Goal: Communication & Community: Ask a question

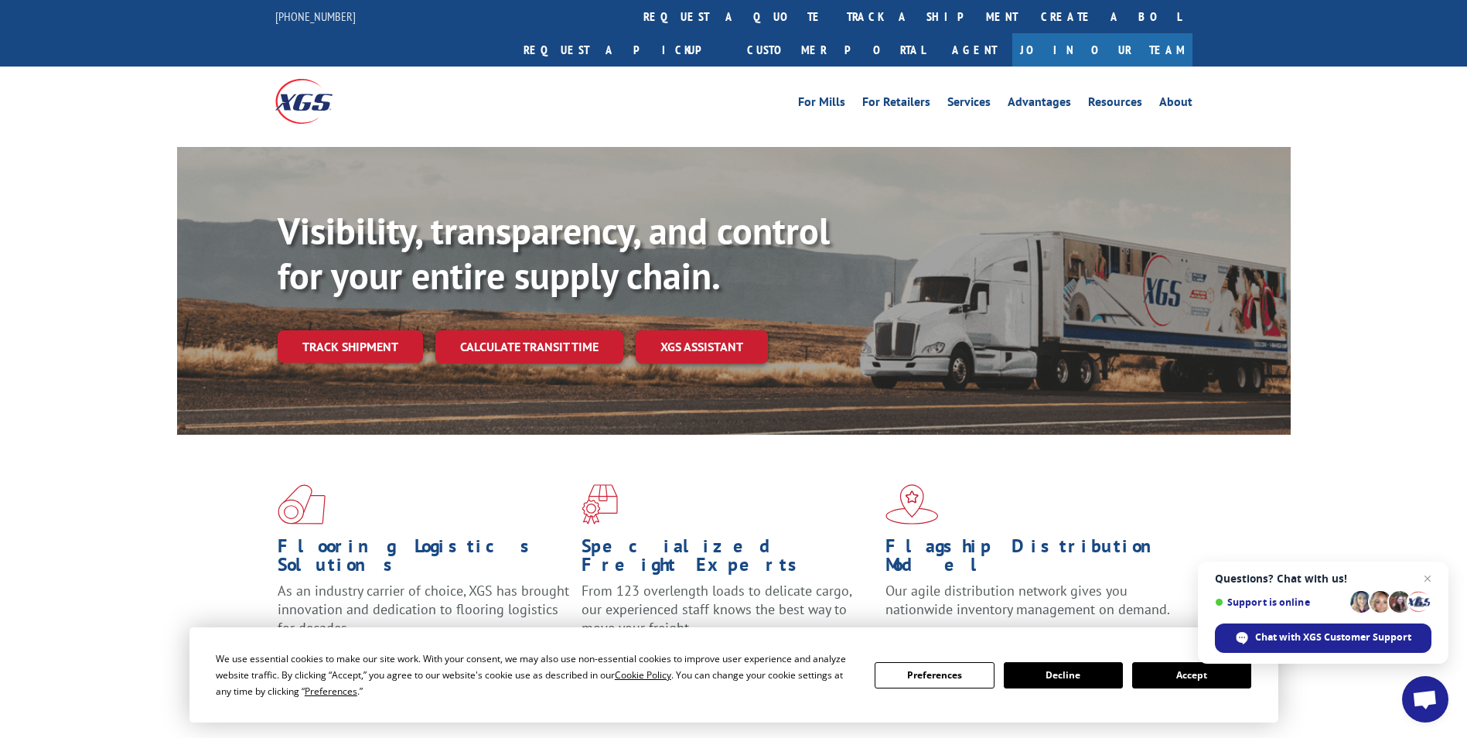
click at [1200, 672] on button "Accept" at bounding box center [1191, 675] width 119 height 26
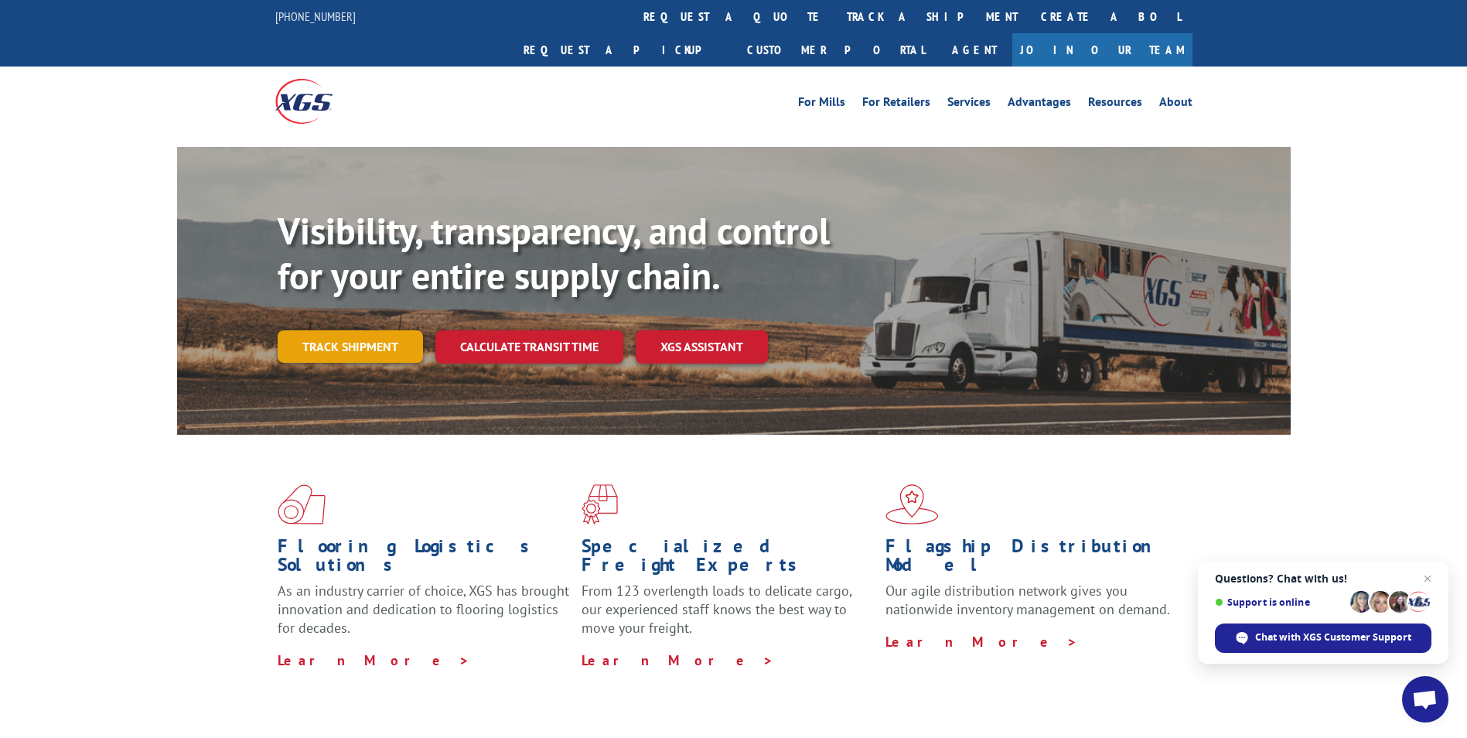
click at [336, 330] on link "Track shipment" at bounding box center [350, 346] width 145 height 32
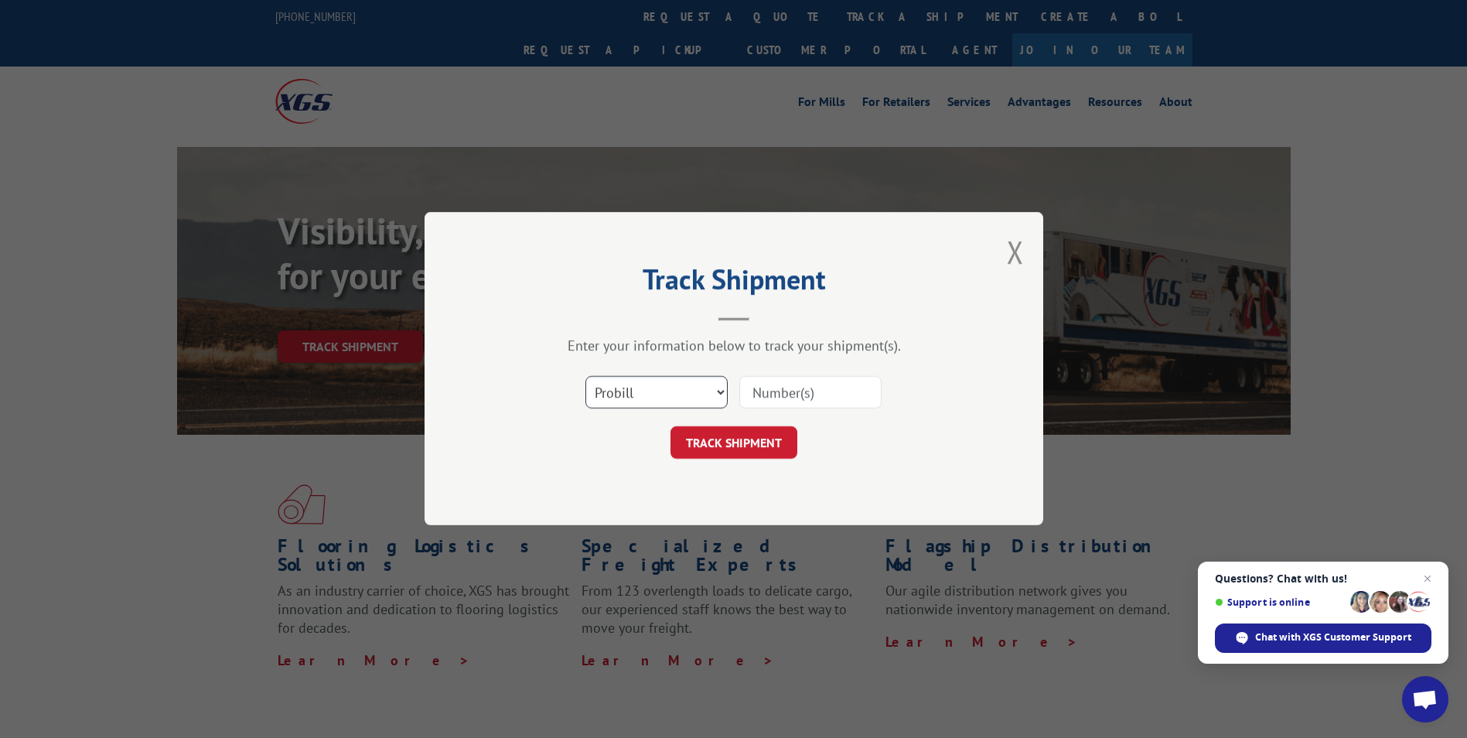
click at [720, 385] on select "Select category... Probill BOL PO" at bounding box center [656, 393] width 142 height 32
click at [800, 394] on input at bounding box center [810, 393] width 142 height 32
type input "17156650"
click at [745, 435] on button "TRACK SHIPMENT" at bounding box center [733, 443] width 127 height 32
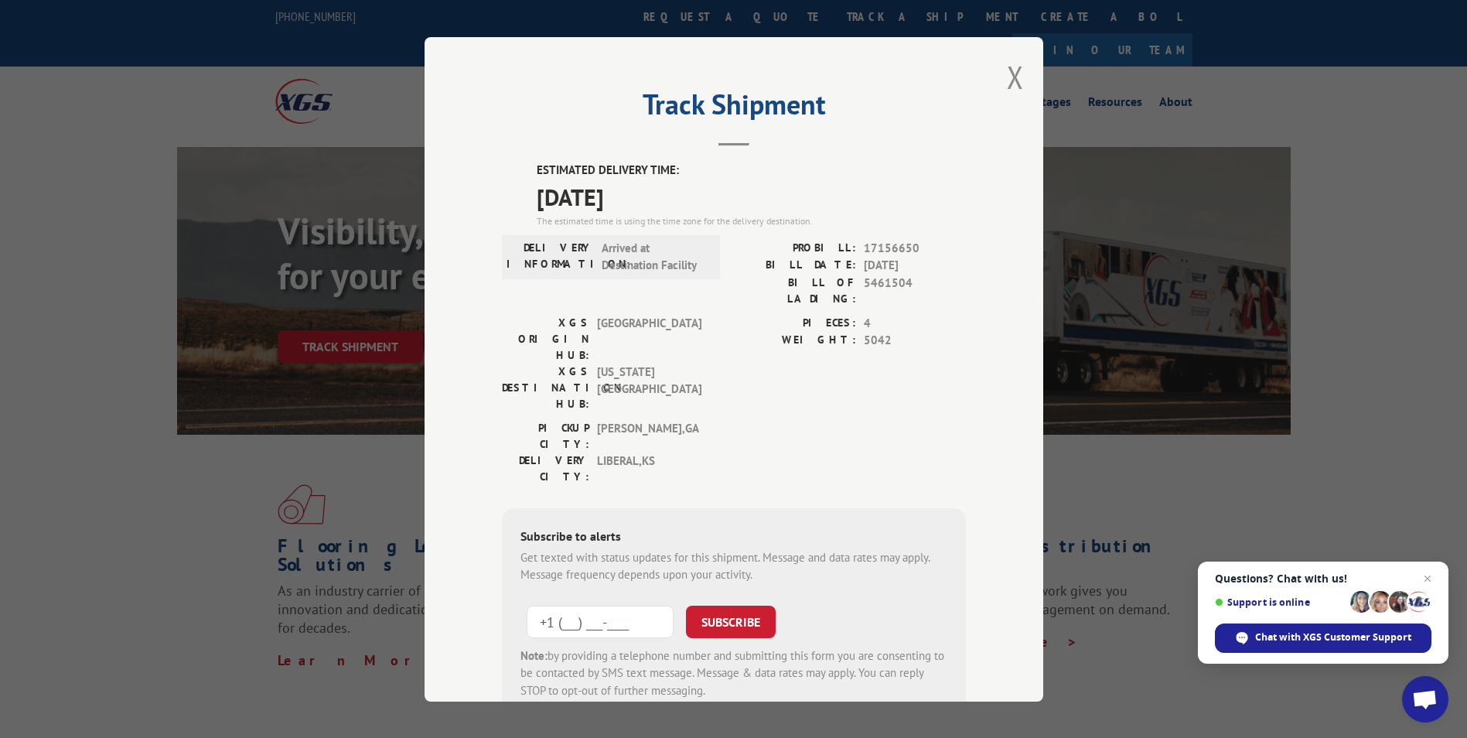
click at [644, 605] on input "+1 (___) ___-____" at bounding box center [600, 621] width 147 height 32
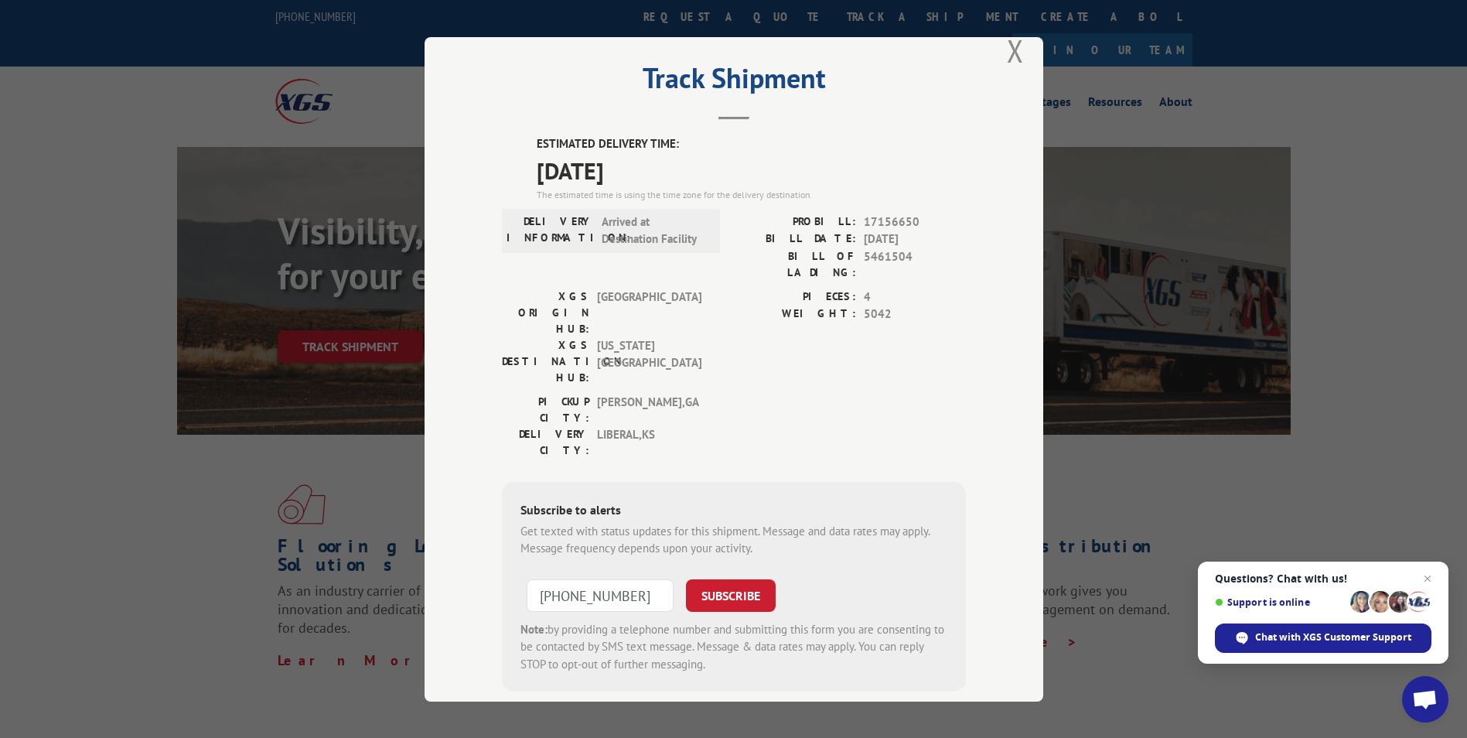
scroll to position [38, 0]
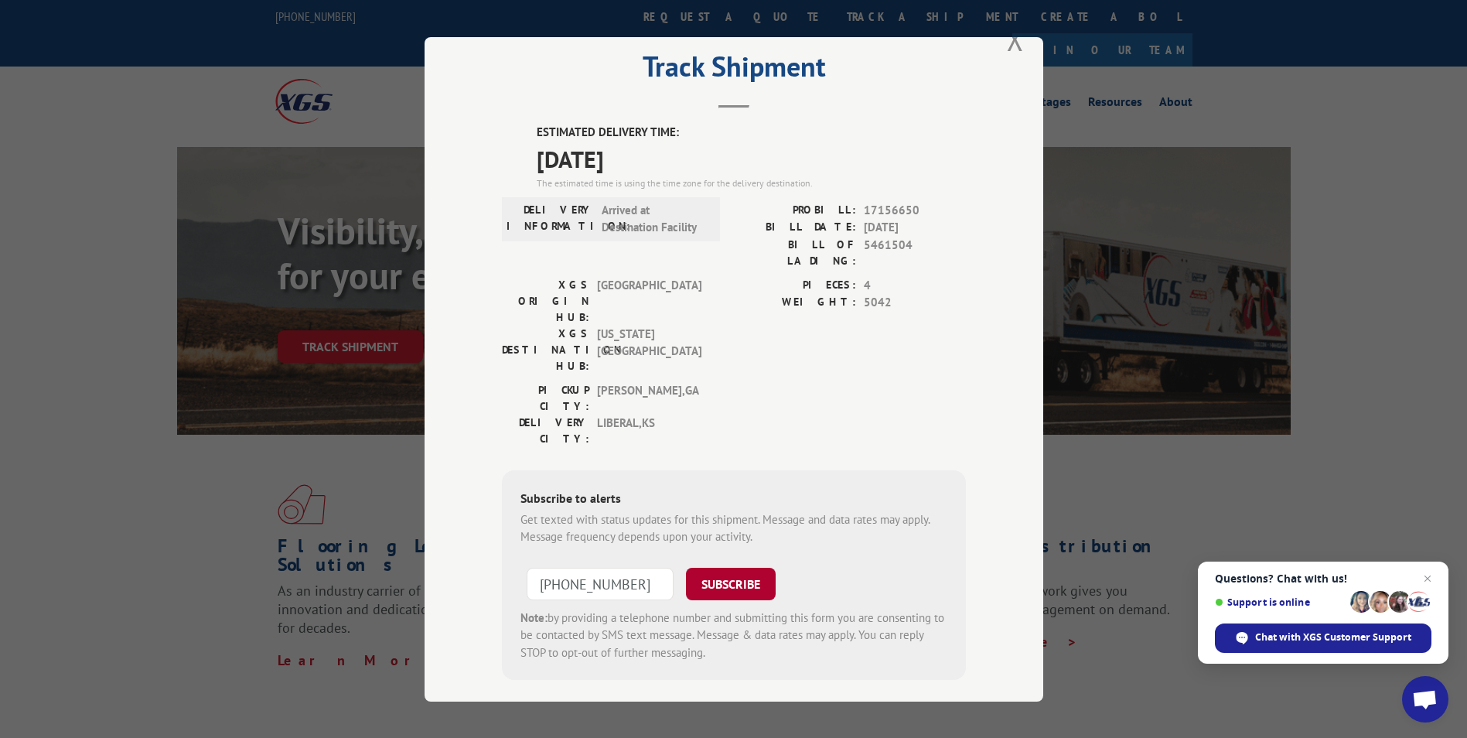
type input "[PHONE_NUMBER]"
click at [747, 567] on button "SUBSCRIBE" at bounding box center [731, 583] width 90 height 32
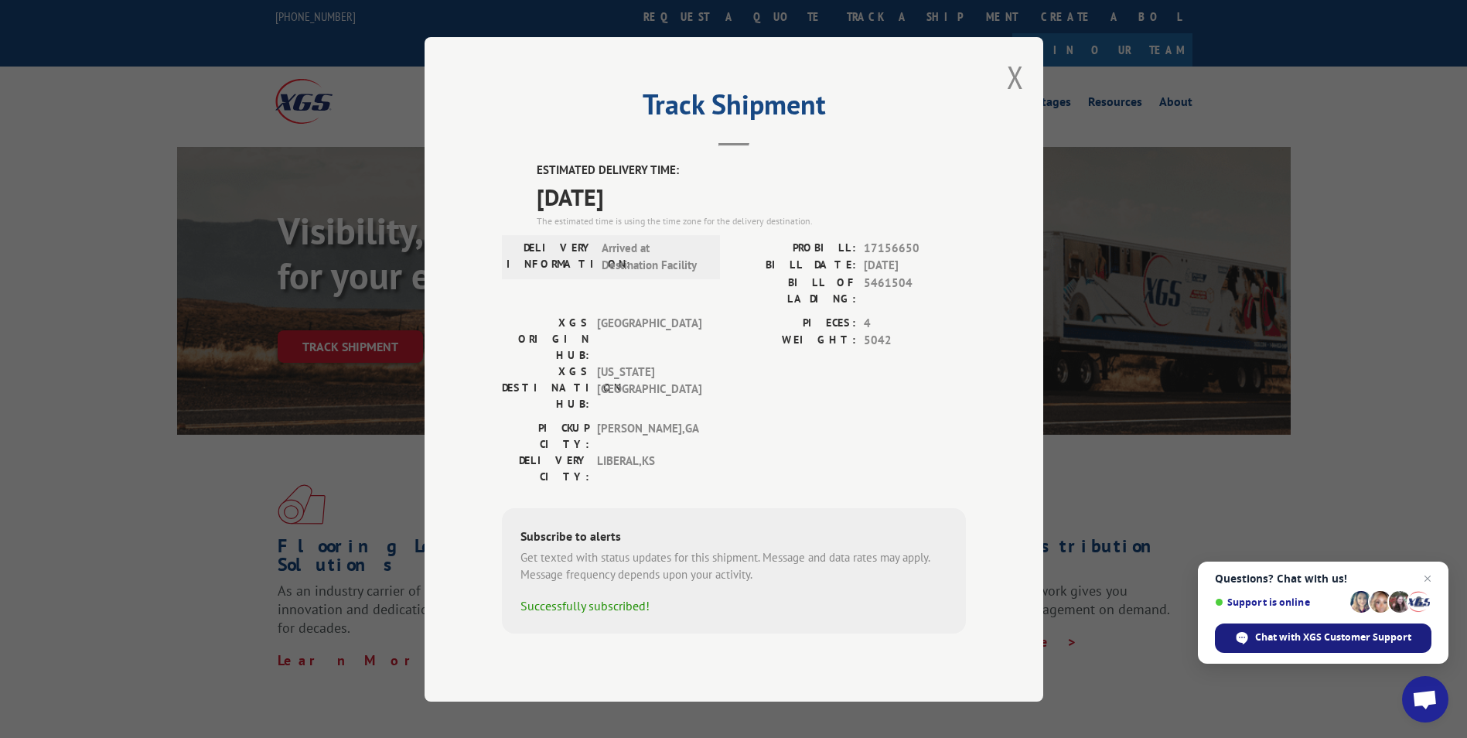
click at [1338, 641] on span "Chat with XGS Customer Support" at bounding box center [1333, 637] width 156 height 14
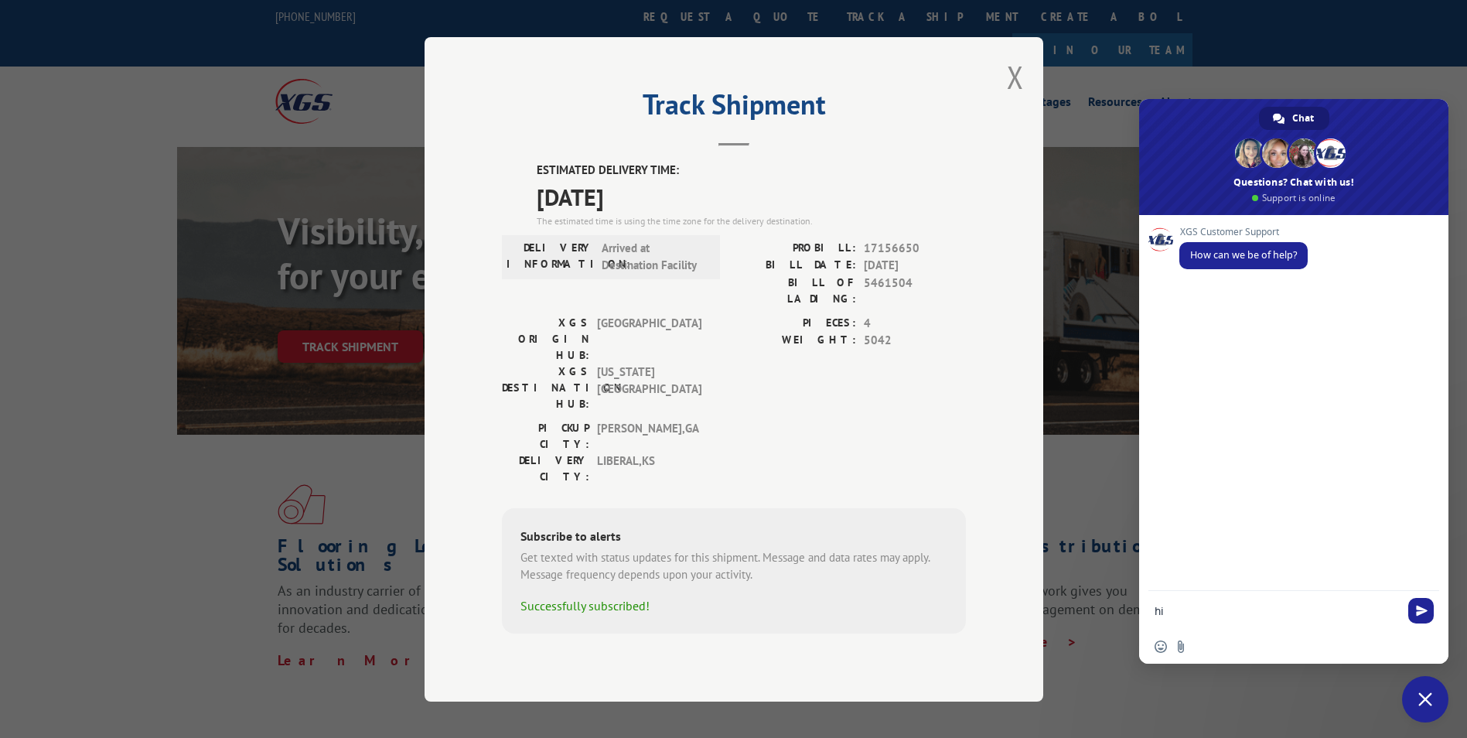
type textarea "h"
type textarea "Hi"
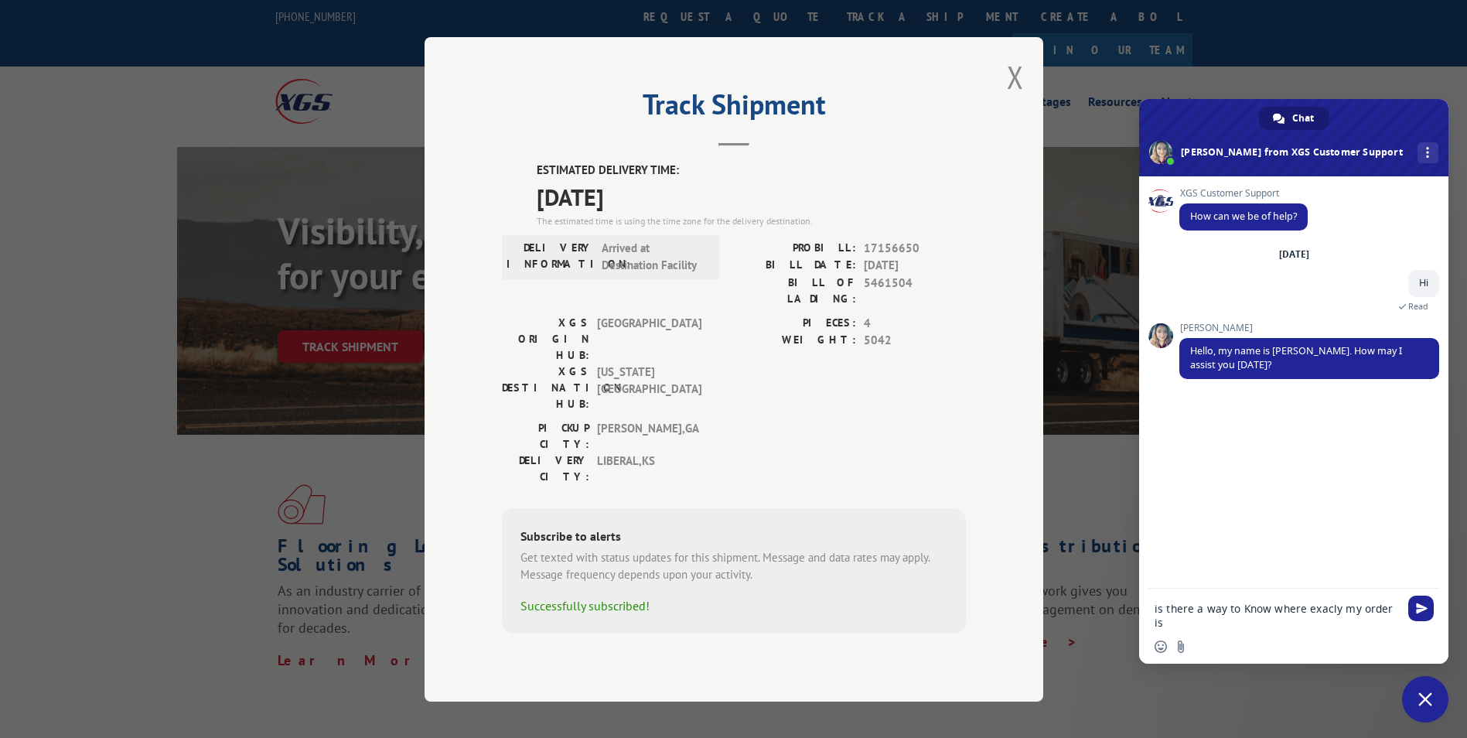
type textarea "is there a way to Know where exacly my order is?"
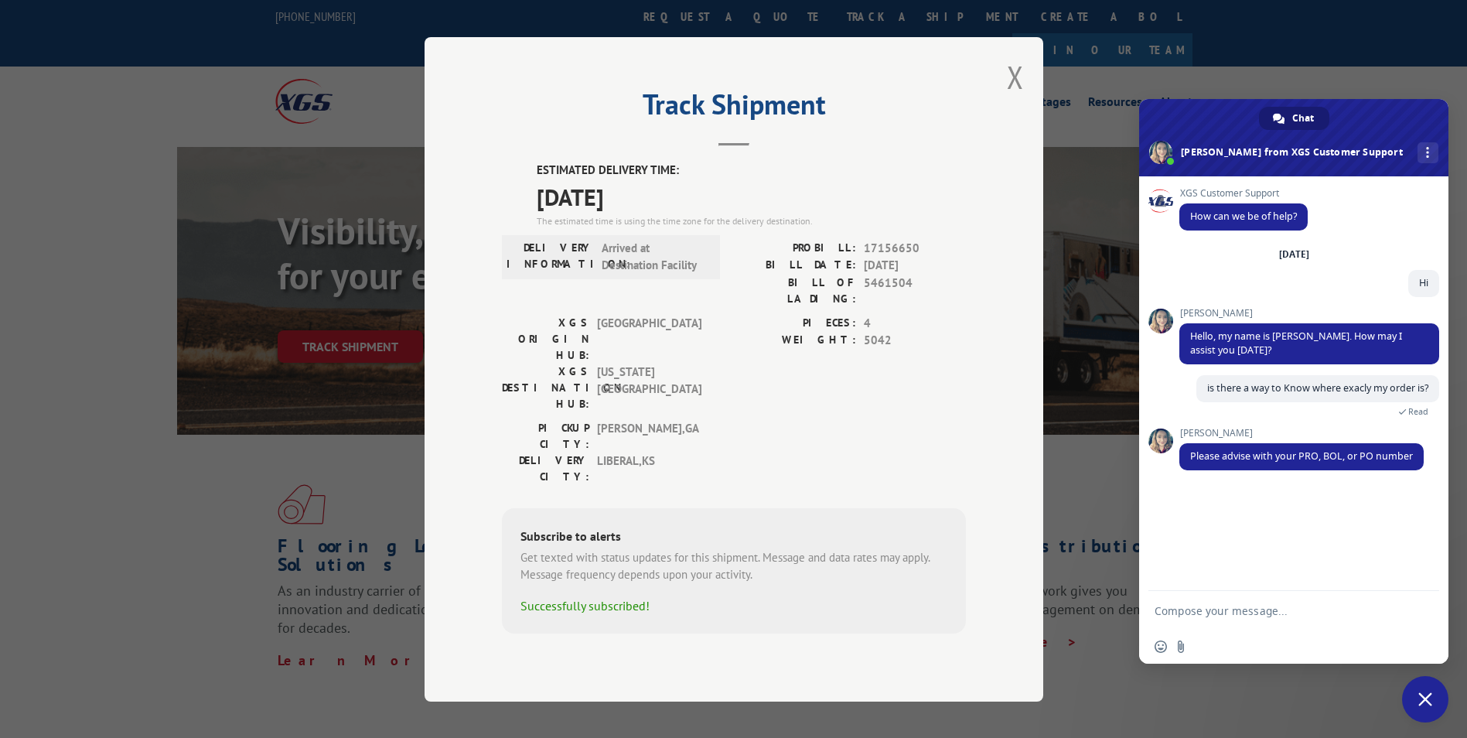
click at [1235, 611] on textarea "Compose your message..." at bounding box center [1276, 611] width 244 height 14
type textarea "17156650"
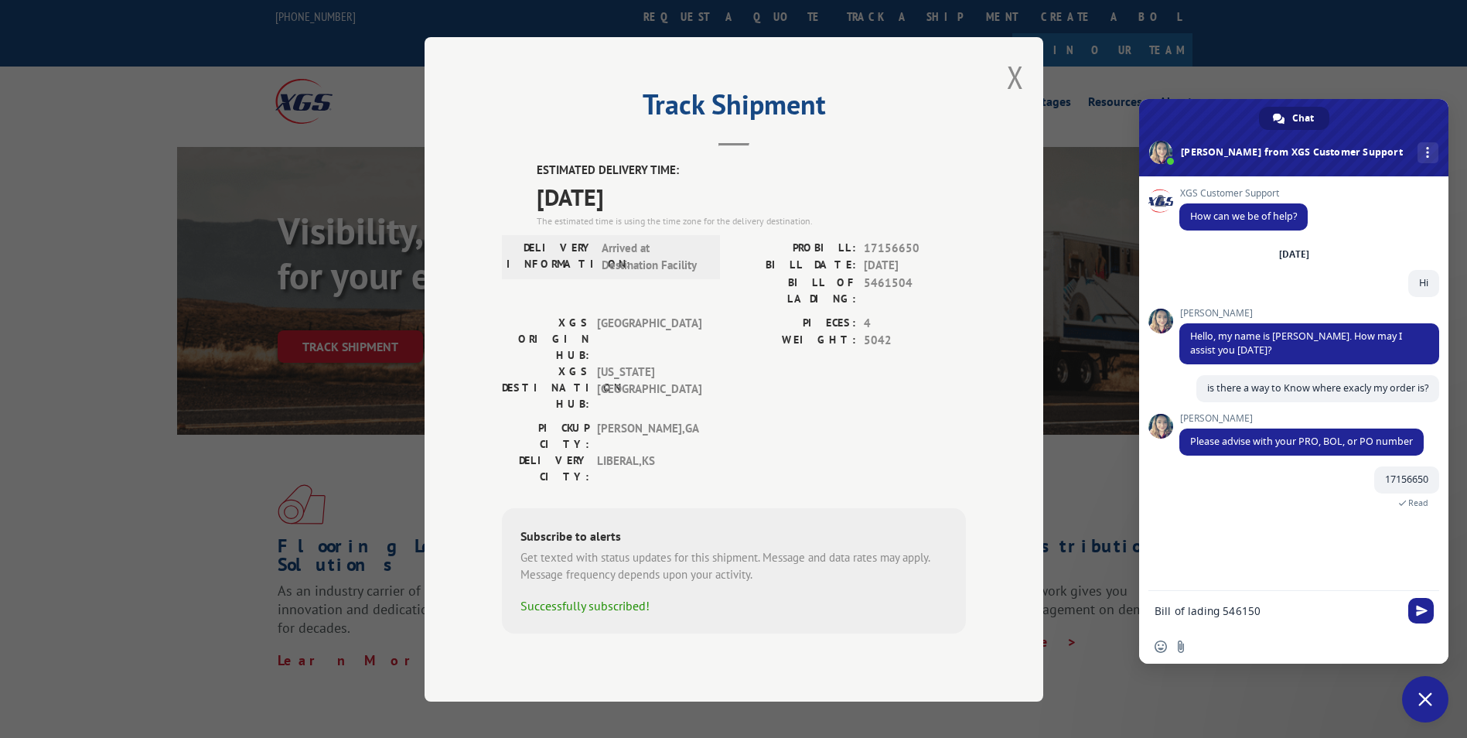
type textarea "Bill of lading 5461504"
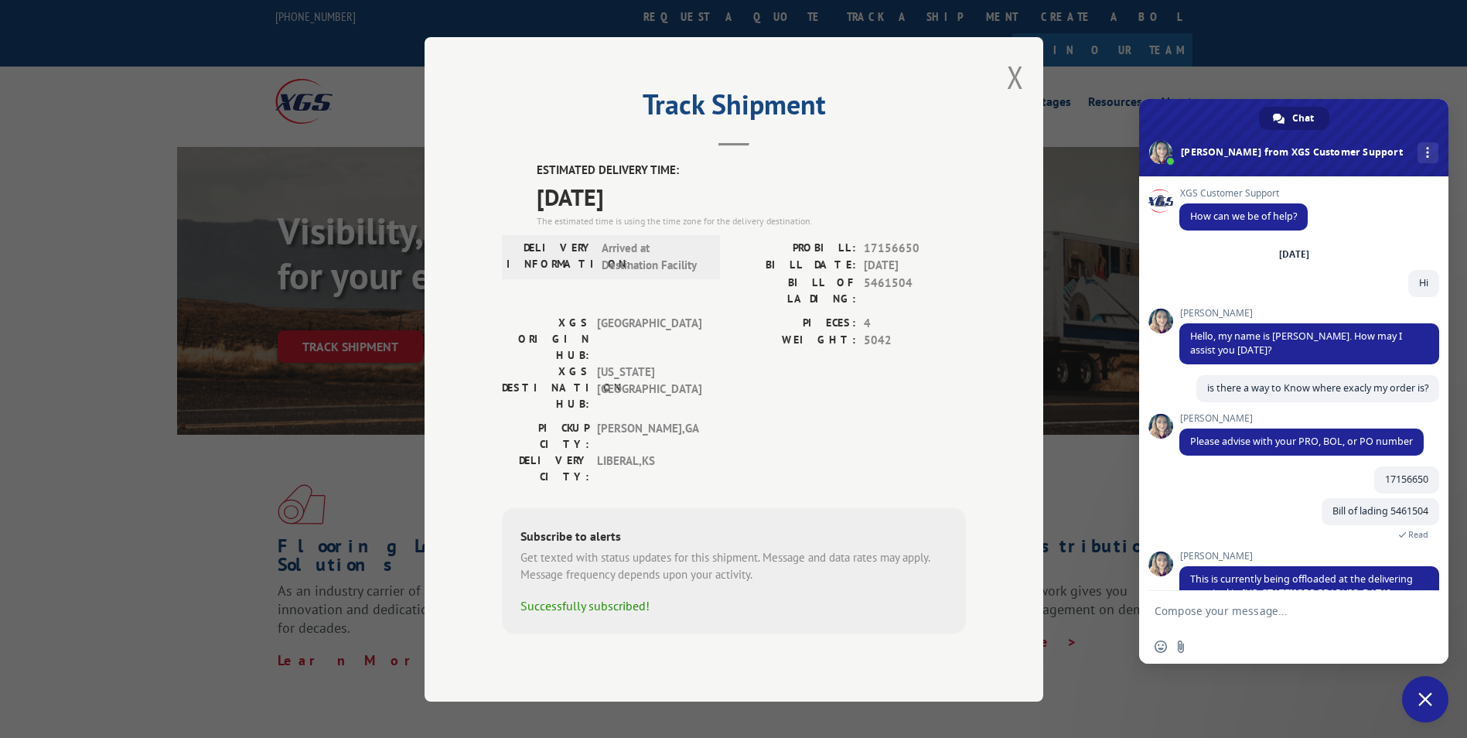
scroll to position [62, 0]
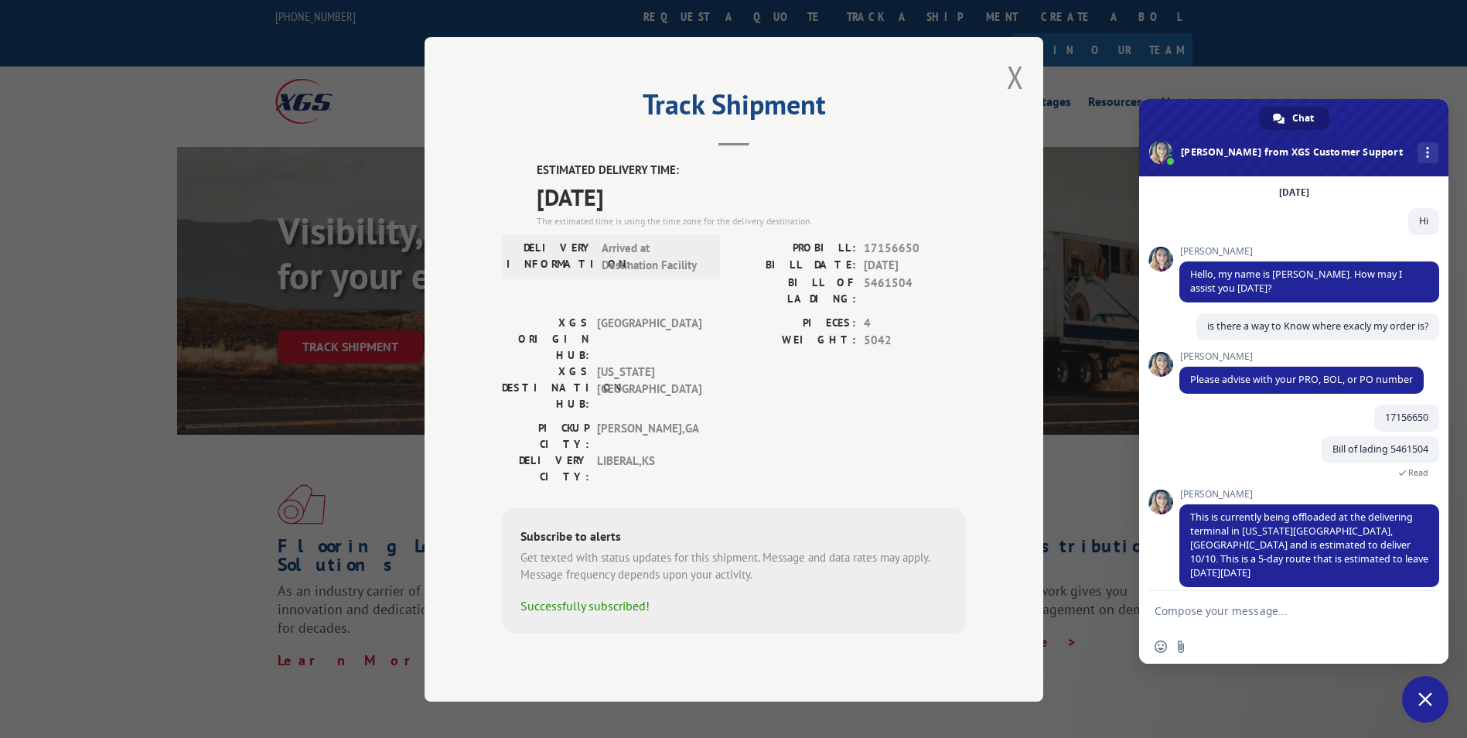
click at [1201, 598] on form at bounding box center [1276, 612] width 244 height 42
click at [1212, 610] on textarea "Compose your message..." at bounding box center [1276, 611] width 244 height 14
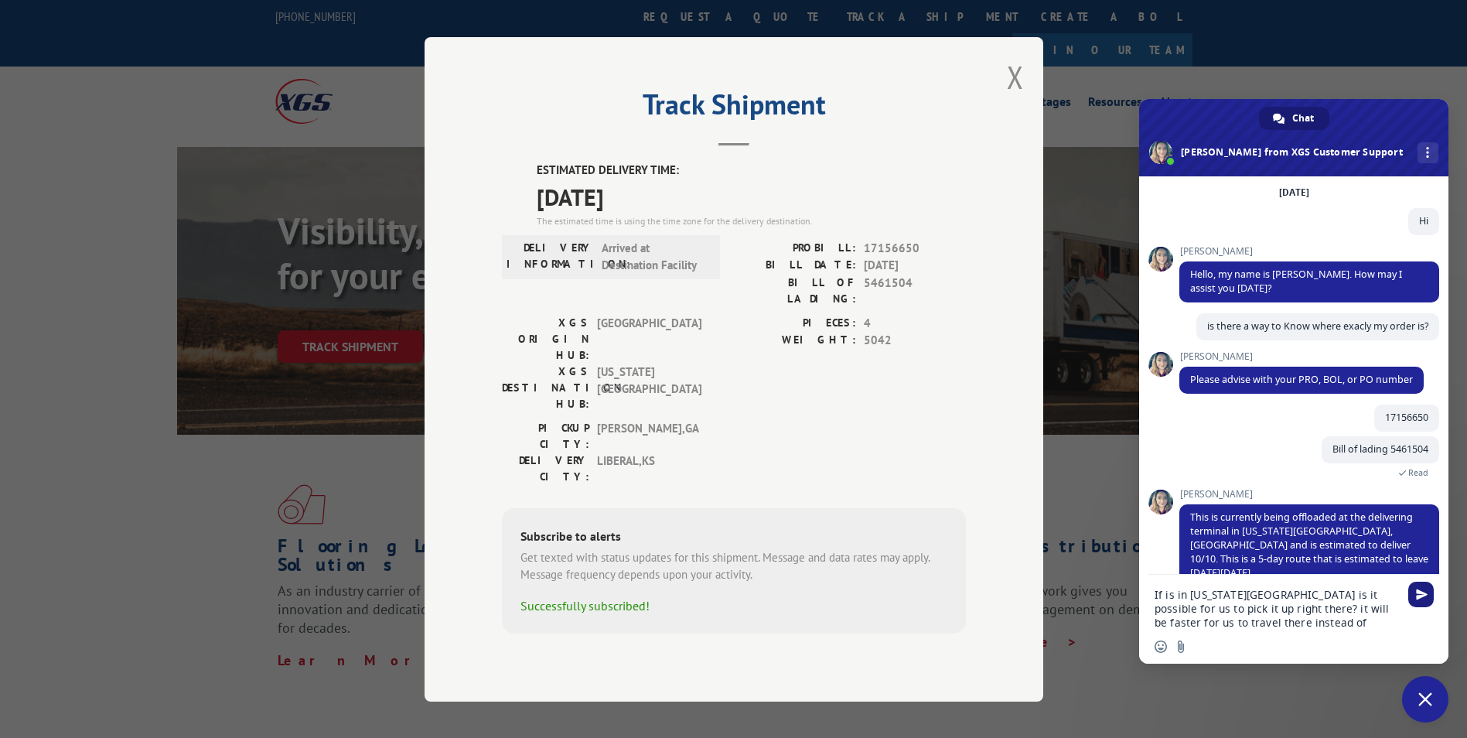
type textarea "If is in [US_STATE][GEOGRAPHIC_DATA] is it possible for us to pick it up right …"
click at [1420, 590] on span "Send" at bounding box center [1422, 594] width 12 height 12
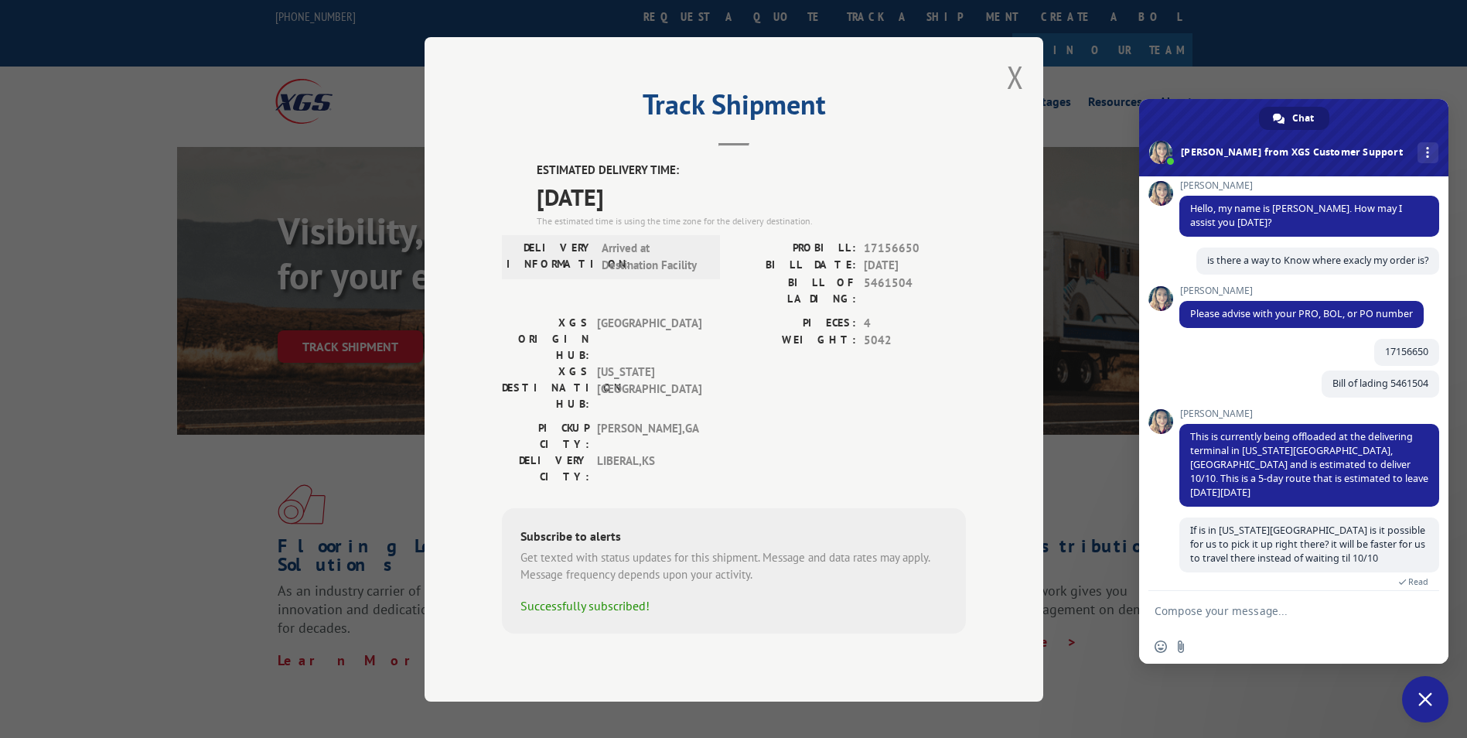
scroll to position [195, 0]
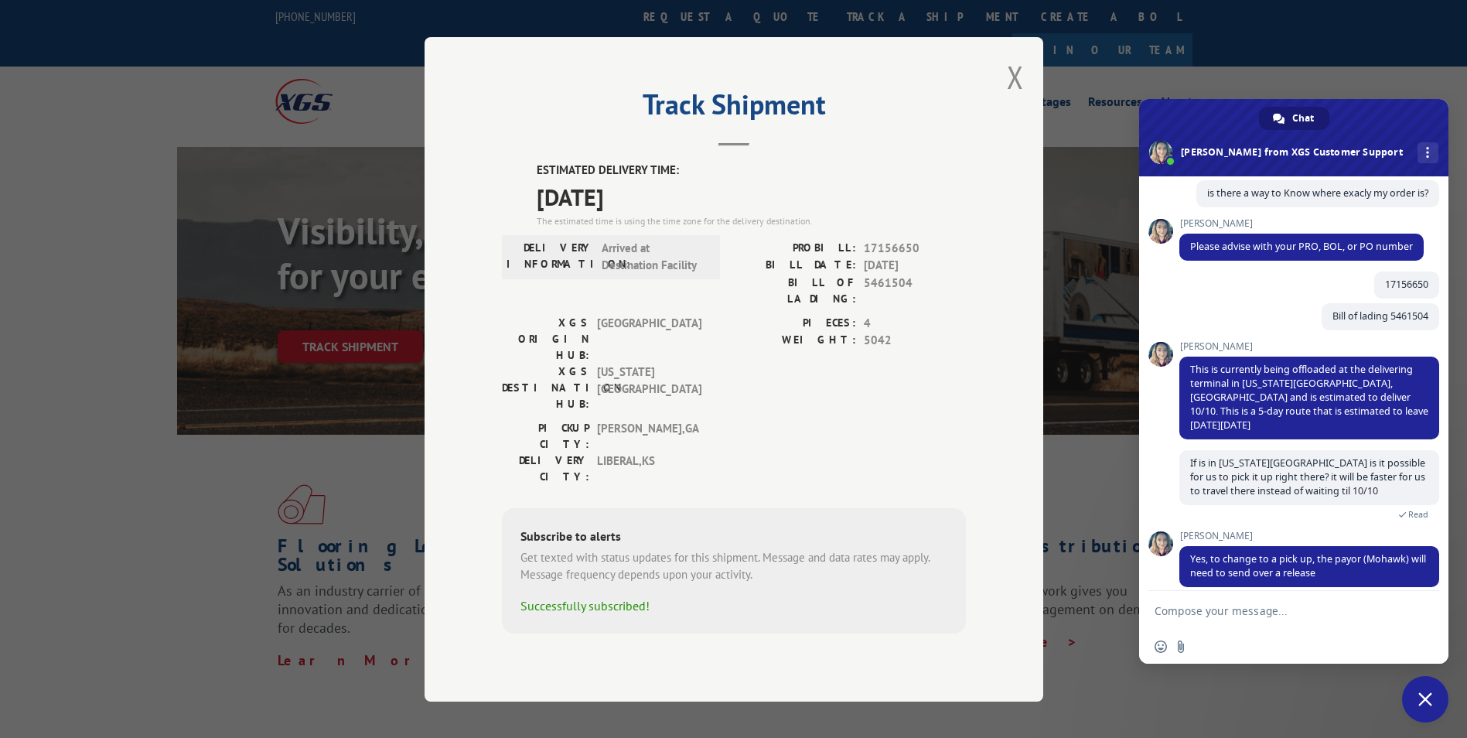
drag, startPoint x: 1217, startPoint y: 605, endPoint x: 1246, endPoint y: 621, distance: 33.6
click at [1220, 605] on textarea "Compose your message..." at bounding box center [1276, 611] width 244 height 14
type textarea "the release need to be send to you?"
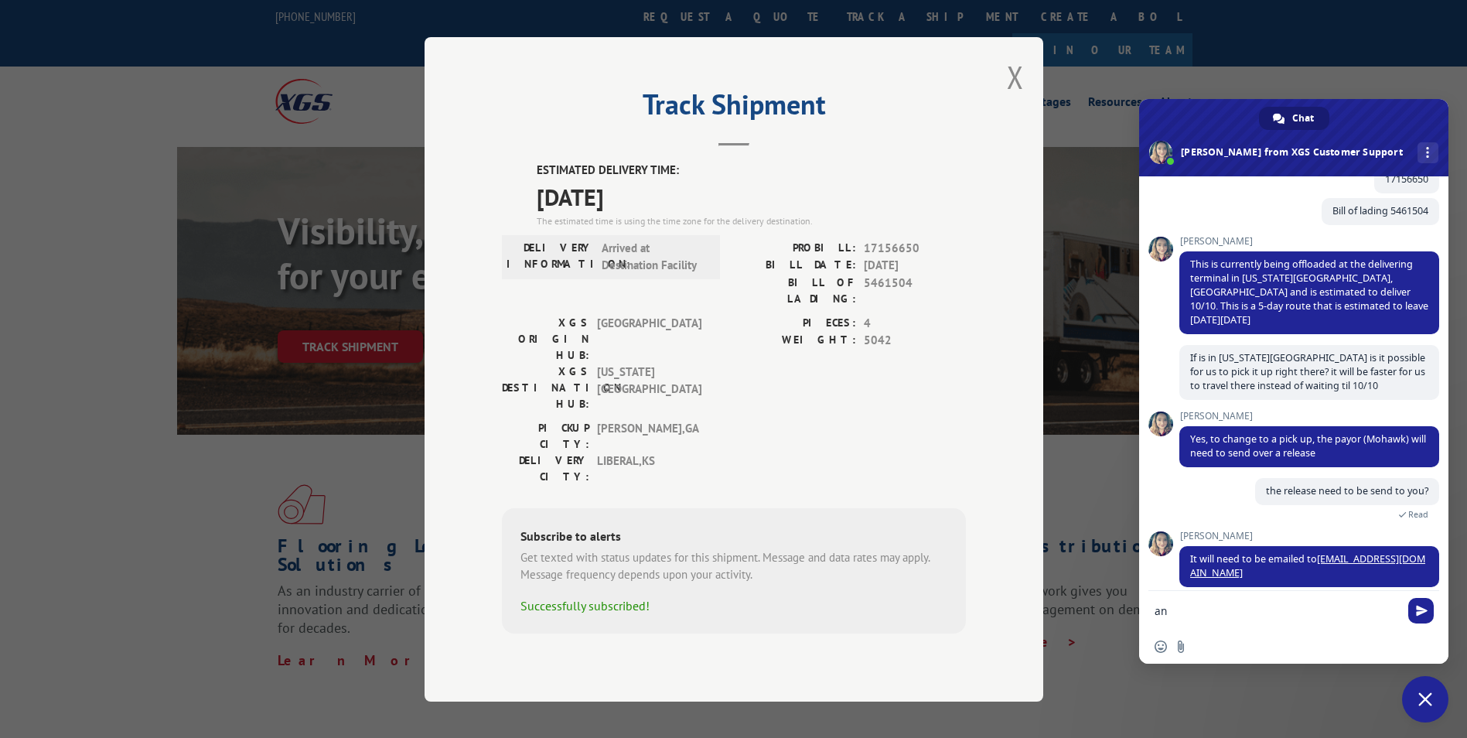
scroll to position [346, 0]
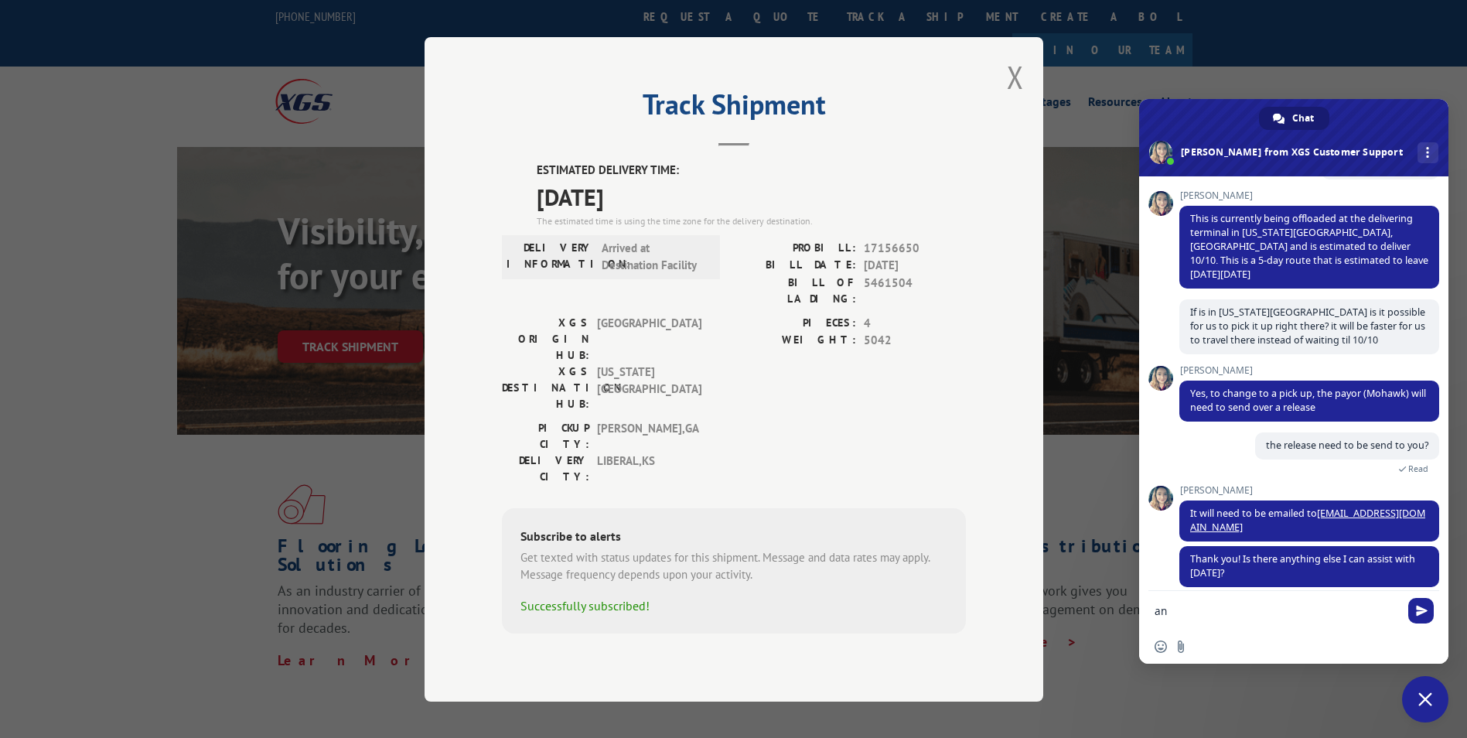
type textarea "a"
type textarea "once you receive the release, where do I pick up the order?"
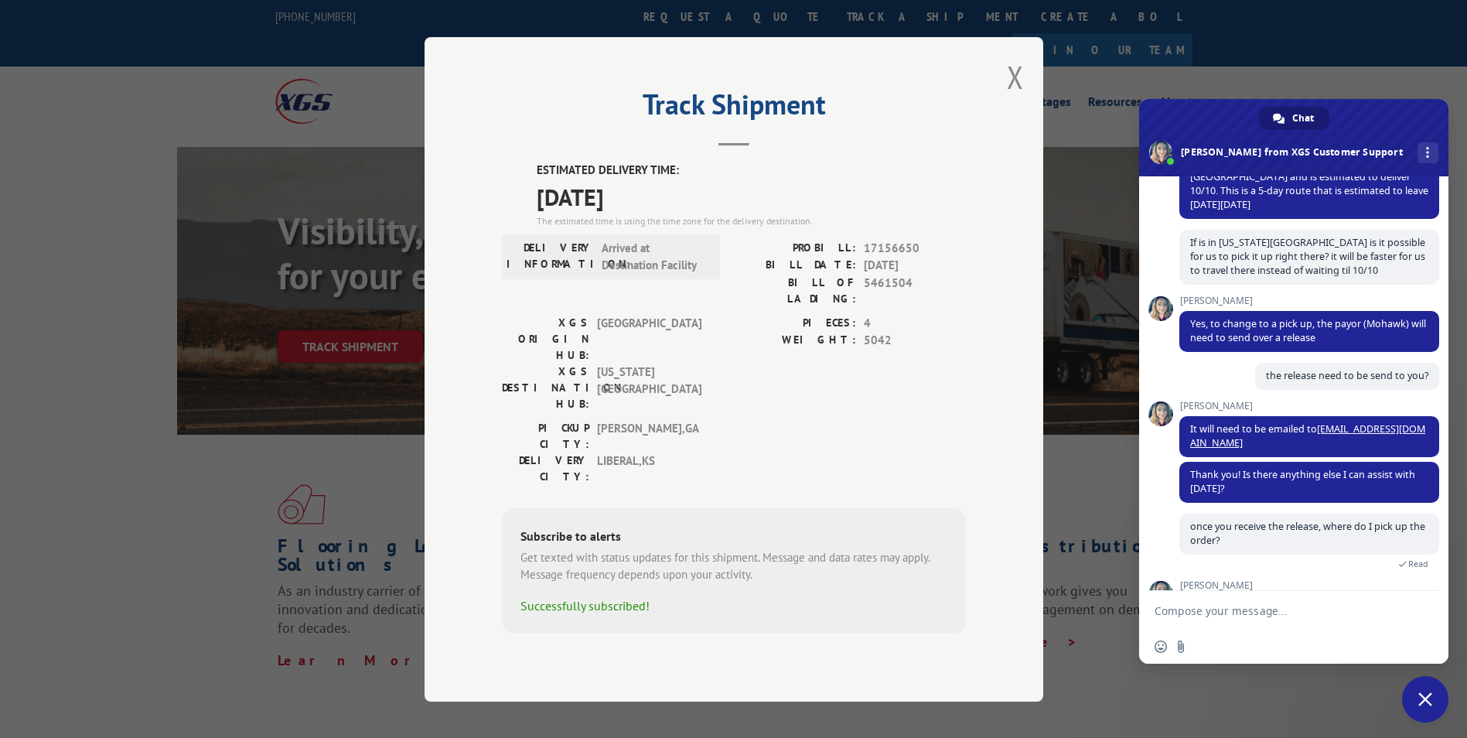
scroll to position [465, 0]
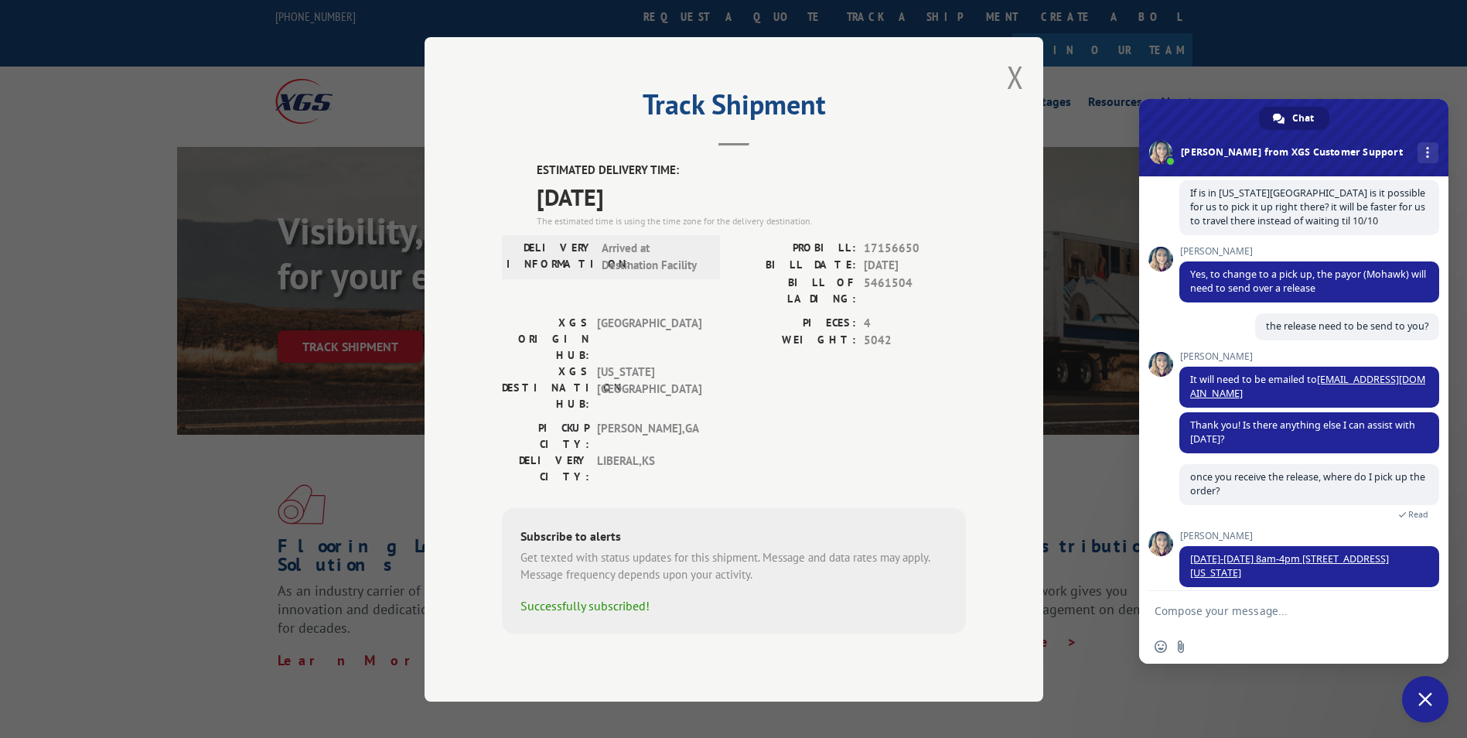
click at [1200, 608] on textarea "Compose your message..." at bounding box center [1276, 611] width 244 height 14
type textarea "ok thank you"
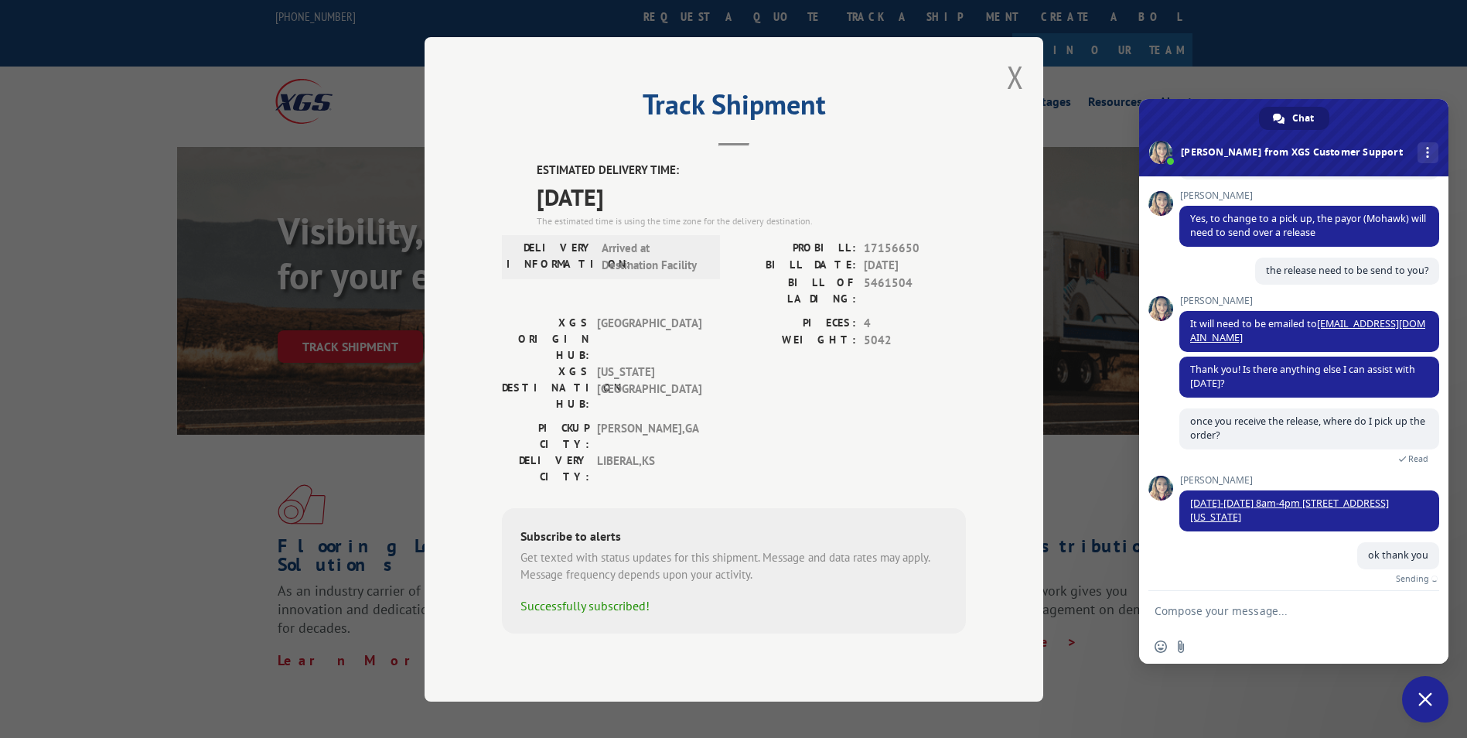
scroll to position [503, 0]
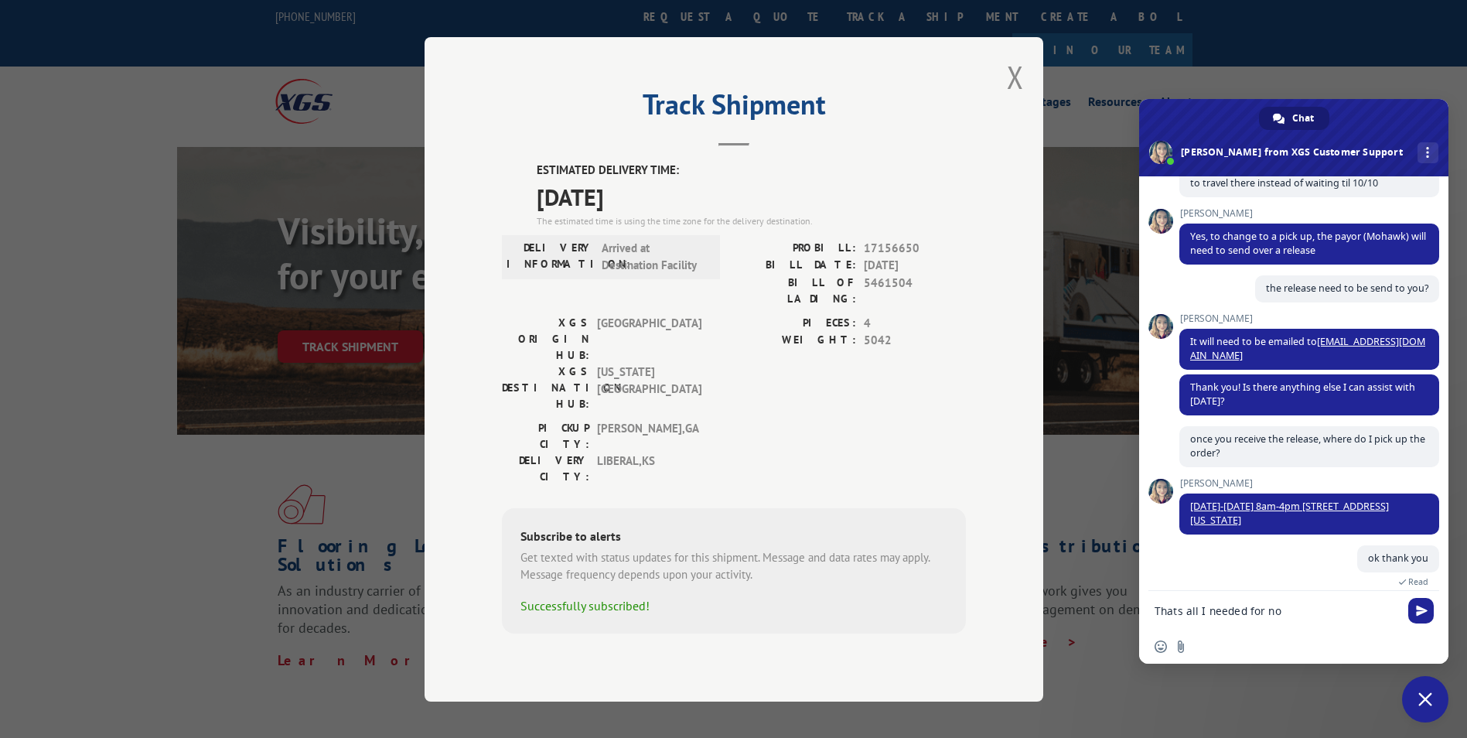
type textarea "Thats all I needed for now"
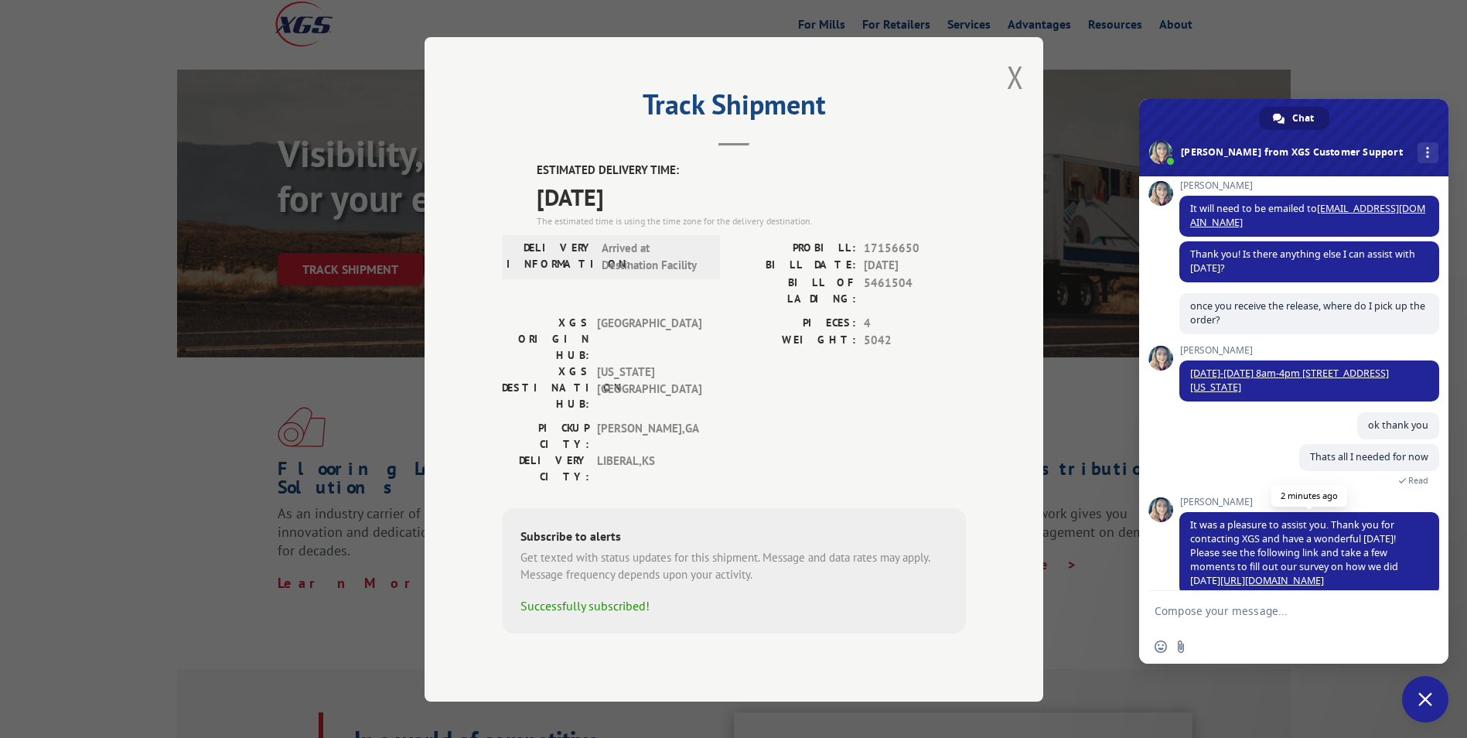
scroll to position [643, 0]
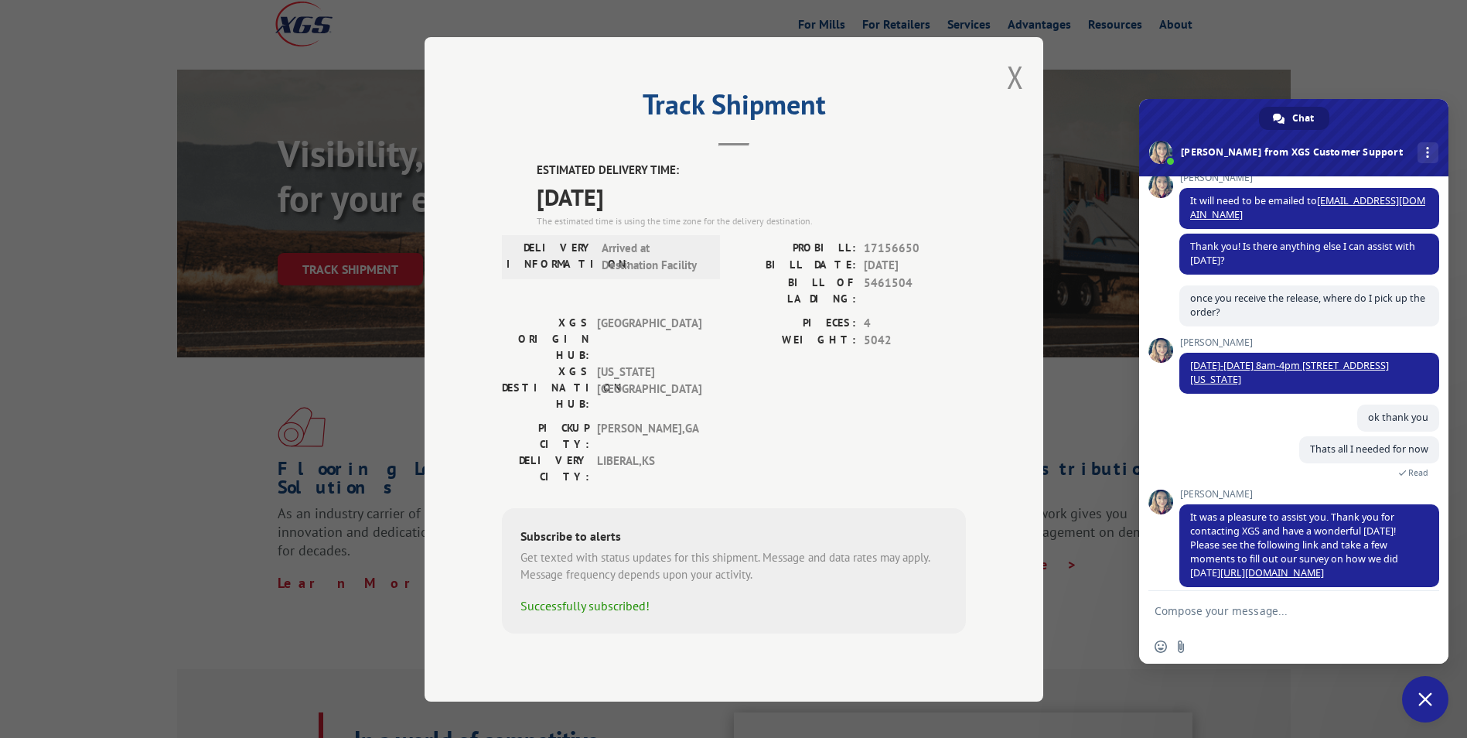
click at [1201, 611] on textarea "Compose your message..." at bounding box center [1276, 611] width 244 height 14
type textarea "ok, Thanks!"
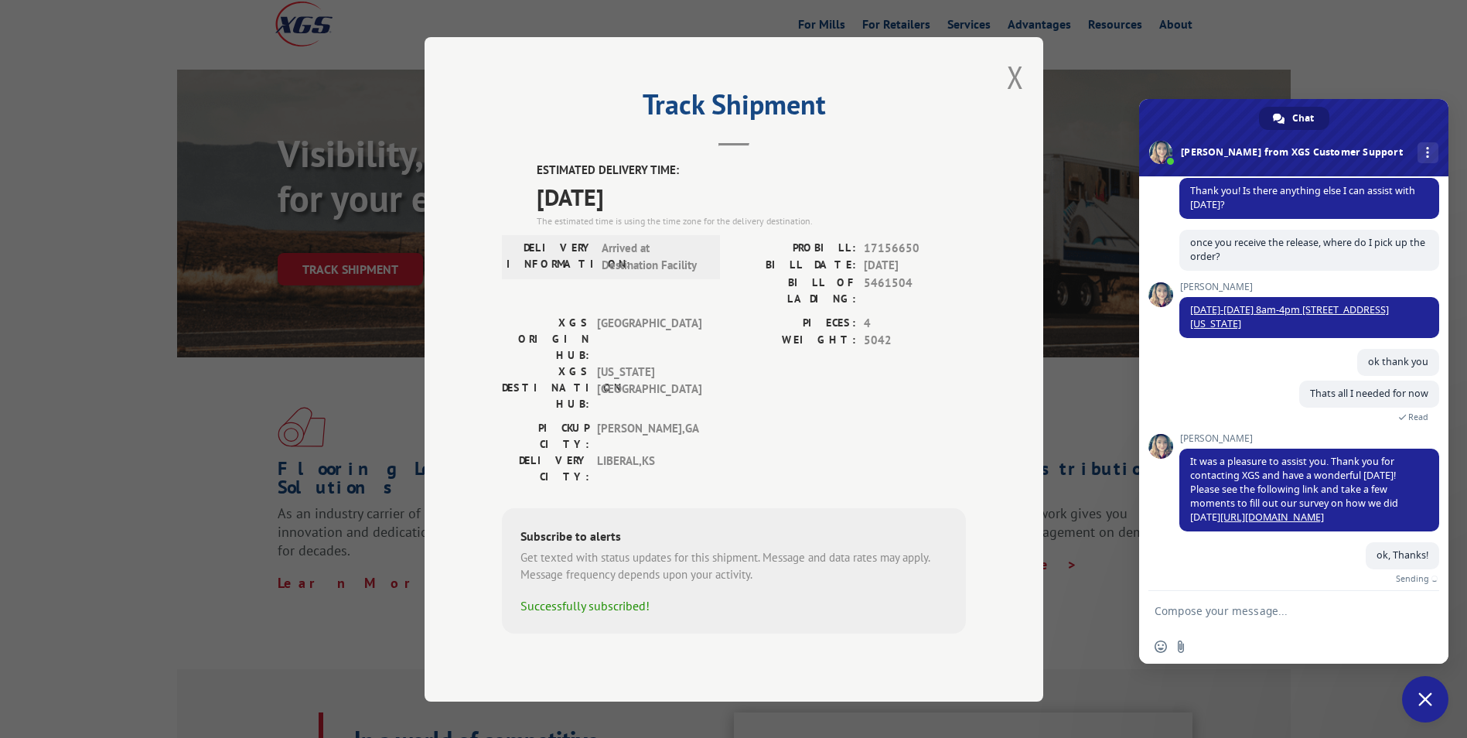
scroll to position [681, 0]
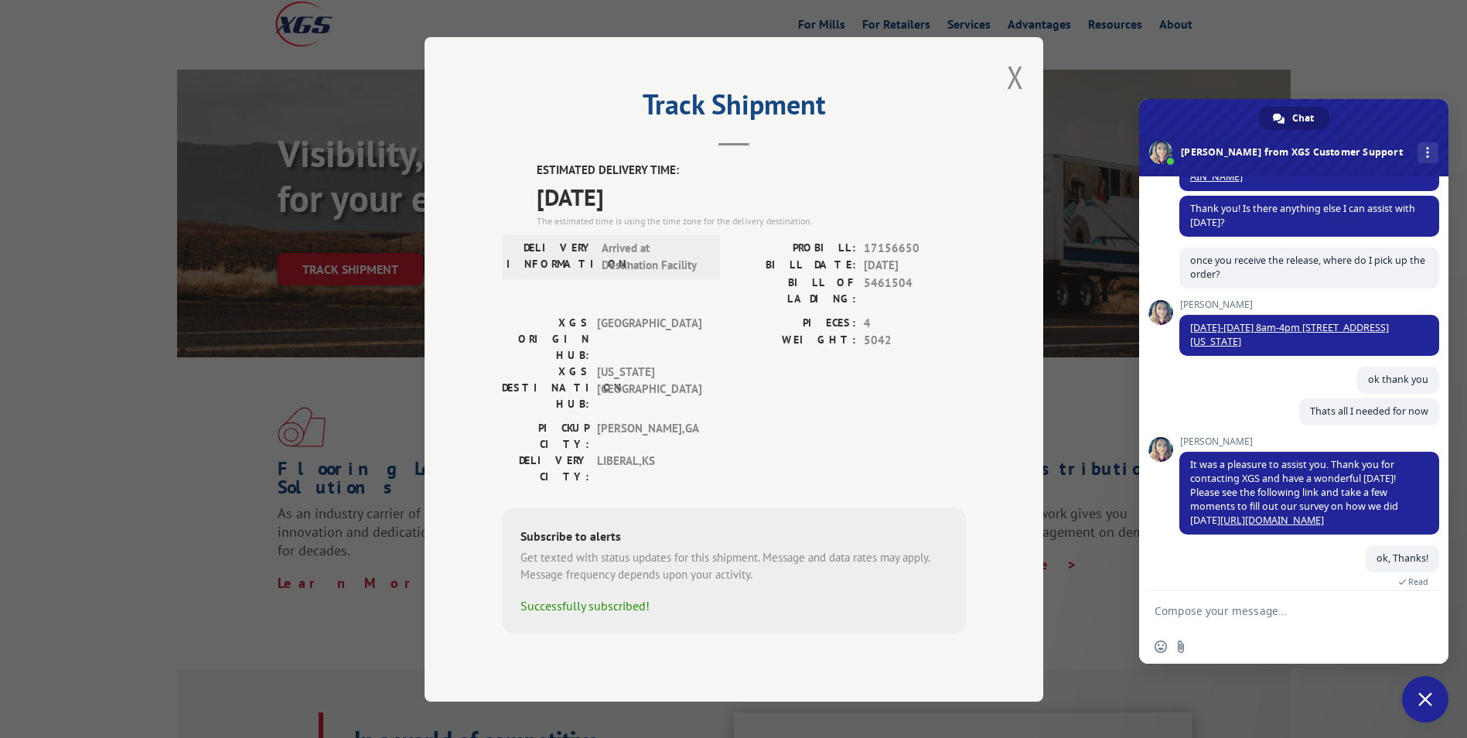
click at [1421, 704] on span "Close chat" at bounding box center [1425, 699] width 14 height 14
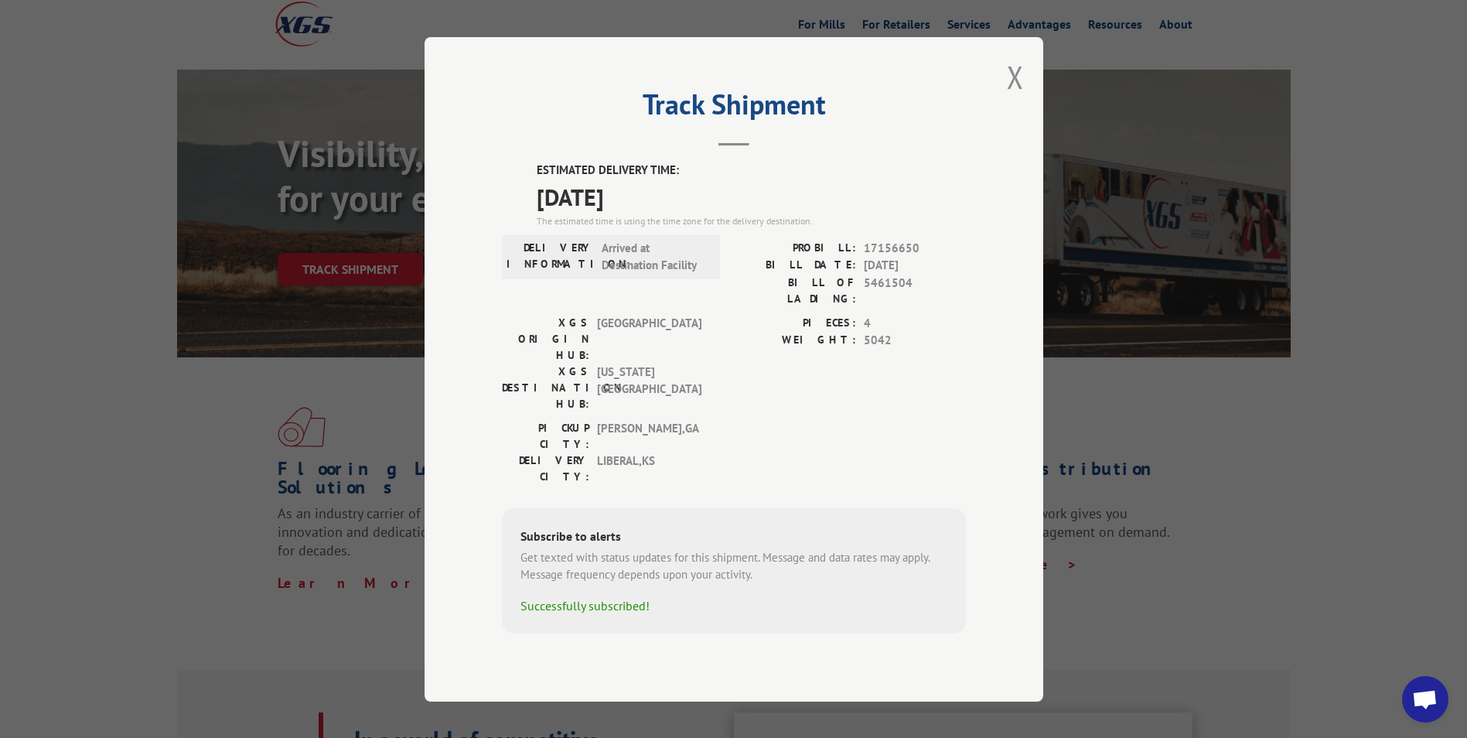
click at [1012, 97] on button "Close modal" at bounding box center [1015, 76] width 17 height 41
